Goal: Register for event/course

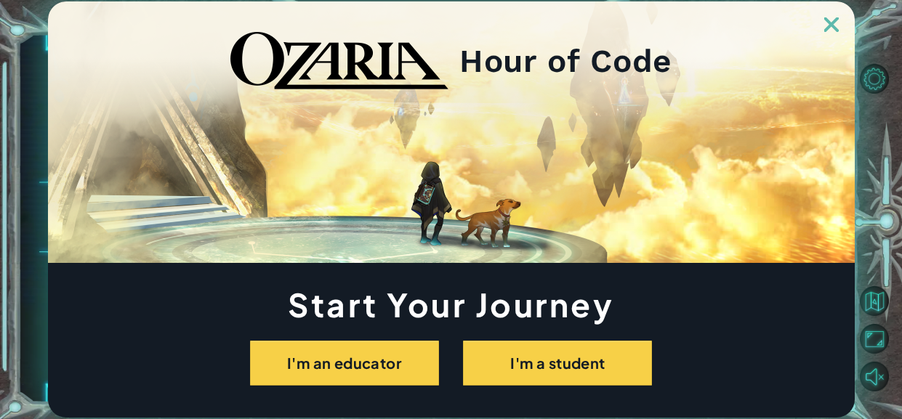
click at [319, 206] on div "Hour of Code" at bounding box center [451, 132] width 806 height 262
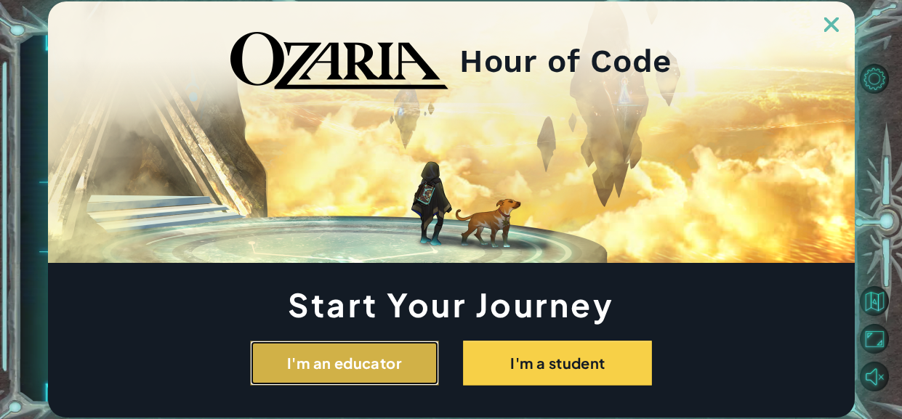
click at [340, 351] on button "I'm an educator" at bounding box center [344, 363] width 189 height 45
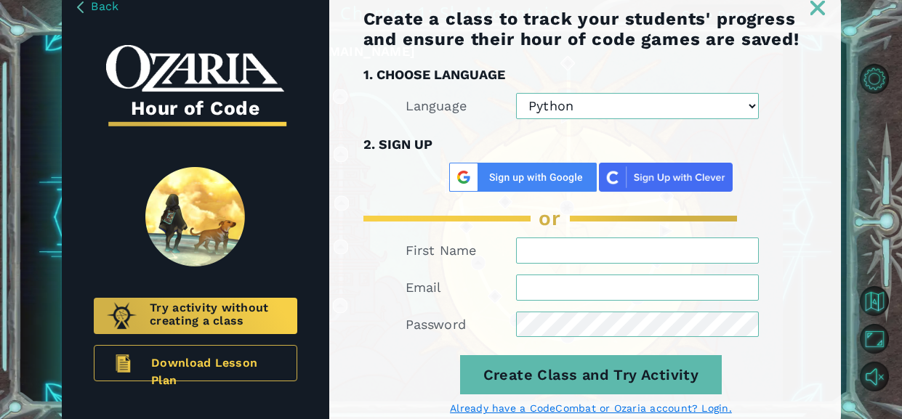
click at [525, 177] on img at bounding box center [522, 177] width 147 height 29
click at [755, 103] on select "Python JavaScript" at bounding box center [637, 106] width 243 height 26
click at [516, 93] on select "Python JavaScript" at bounding box center [637, 106] width 243 height 26
click at [713, 114] on select "Python JavaScript" at bounding box center [637, 106] width 243 height 26
select select "Python"
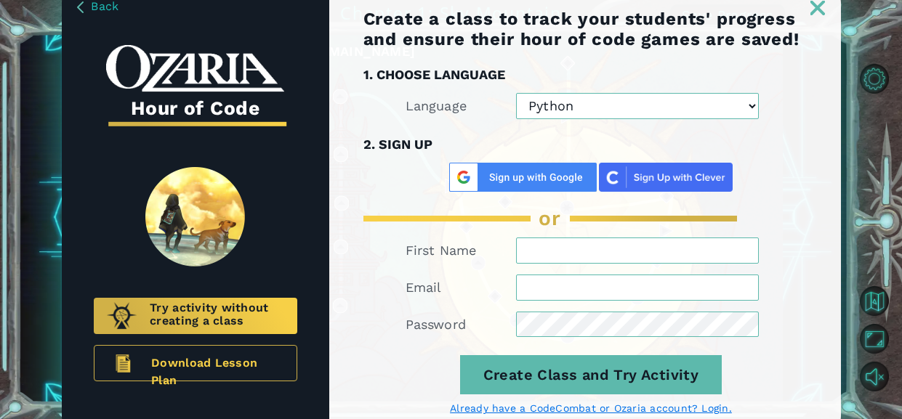
click at [516, 93] on select "Python JavaScript" at bounding box center [637, 106] width 243 height 26
click at [583, 259] on input "First Name" at bounding box center [637, 251] width 243 height 26
type input "[PERSON_NAME]"
click at [605, 288] on input "Email" at bounding box center [637, 288] width 243 height 26
click at [524, 305] on form "First Name [PERSON_NAME] Email mboowa Password Create Class and Try Activity Al…" at bounding box center [591, 327] width 456 height 178
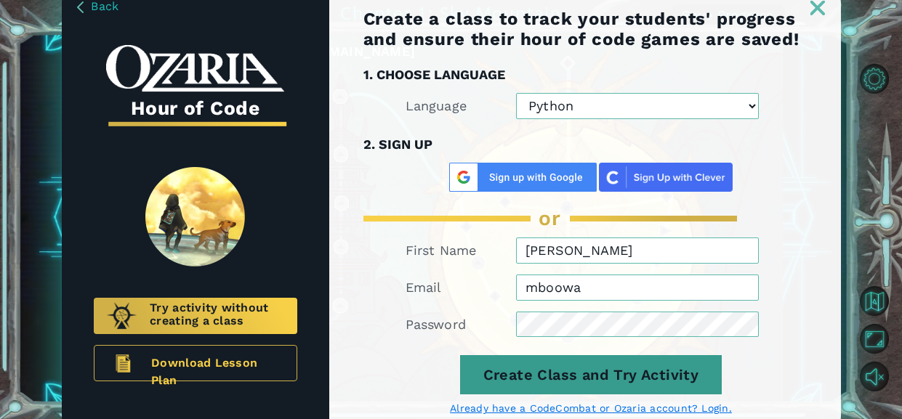
click at [535, 374] on button "Create Class and Try Activity" at bounding box center [591, 374] width 262 height 39
click at [556, 385] on button "Create Class and Try Activity" at bounding box center [591, 374] width 262 height 39
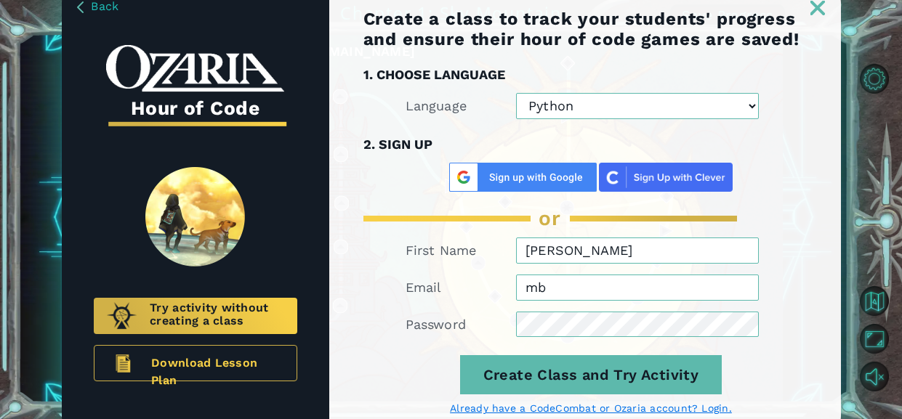
type input "m"
click at [549, 188] on img at bounding box center [522, 177] width 147 height 29
click at [158, 303] on span "Try activity without creating a class" at bounding box center [217, 316] width 134 height 29
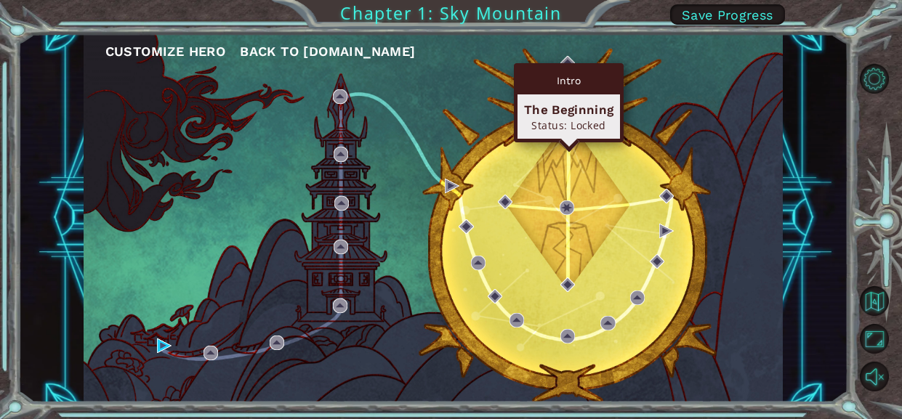
click at [565, 65] on div "Intro The Beginning Status: Locked" at bounding box center [569, 102] width 110 height 79
click at [560, 98] on div "The Beginning Status: Locked" at bounding box center [568, 116] width 102 height 44
click at [570, 111] on div "The Beginning" at bounding box center [568, 109] width 89 height 17
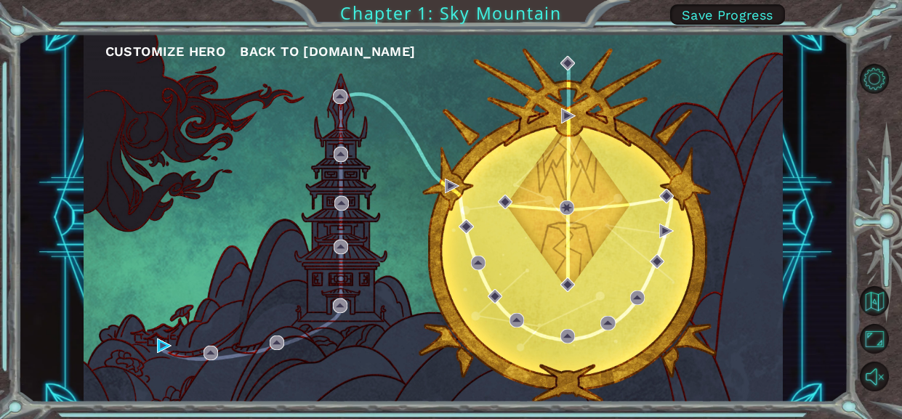
click at [701, 19] on span "Save Progress" at bounding box center [728, 14] width 92 height 15
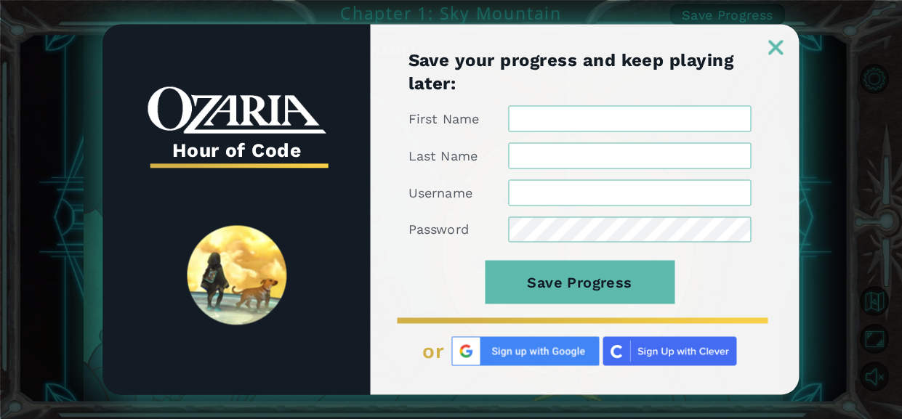
type input "[PERSON_NAME]"
